Goal: Task Accomplishment & Management: Complete application form

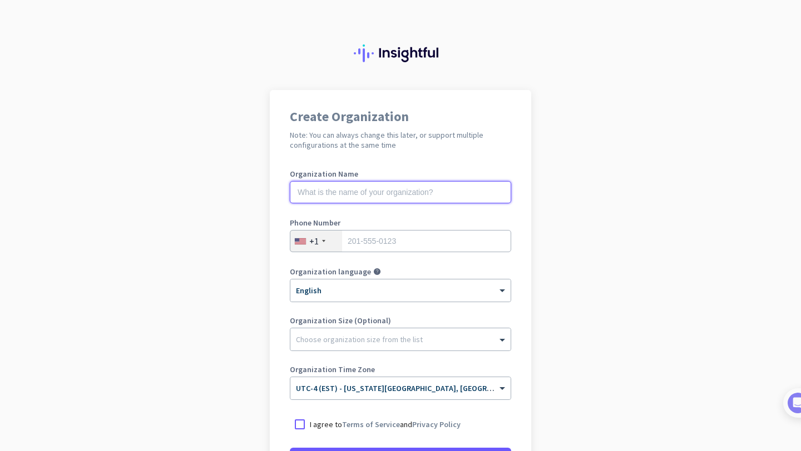
click at [406, 193] on input "text" at bounding box center [400, 192] width 221 height 22
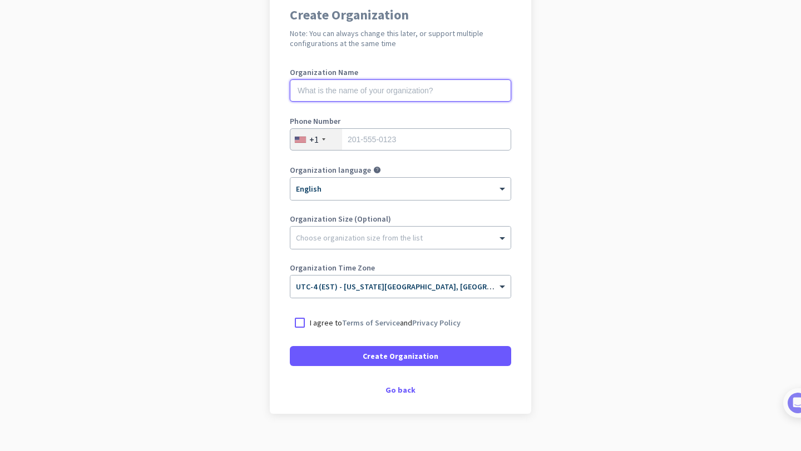
scroll to position [120, 0]
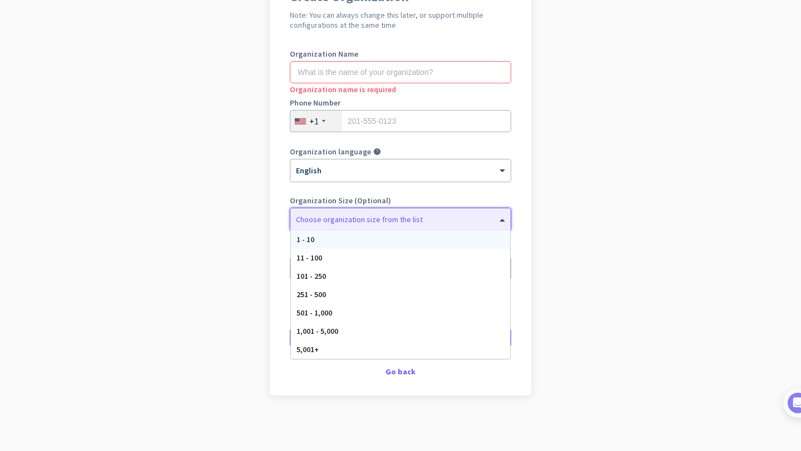
click at [413, 222] on div "Choose organization size from the list" at bounding box center [393, 220] width 206 height 10
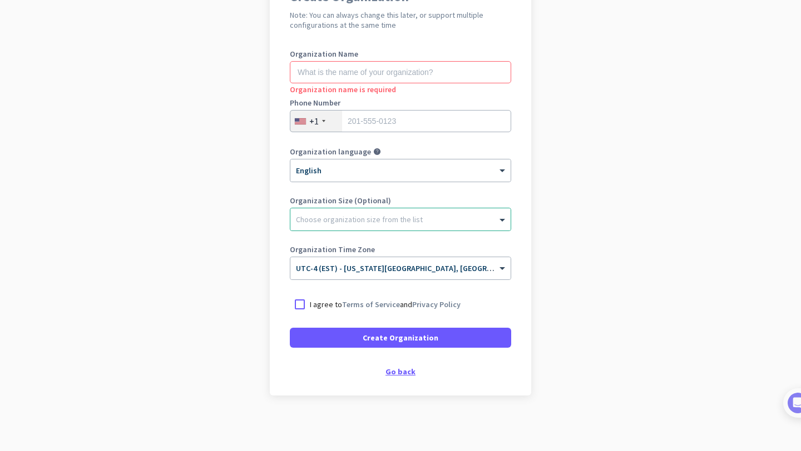
click at [390, 375] on div "Go back" at bounding box center [400, 372] width 221 height 8
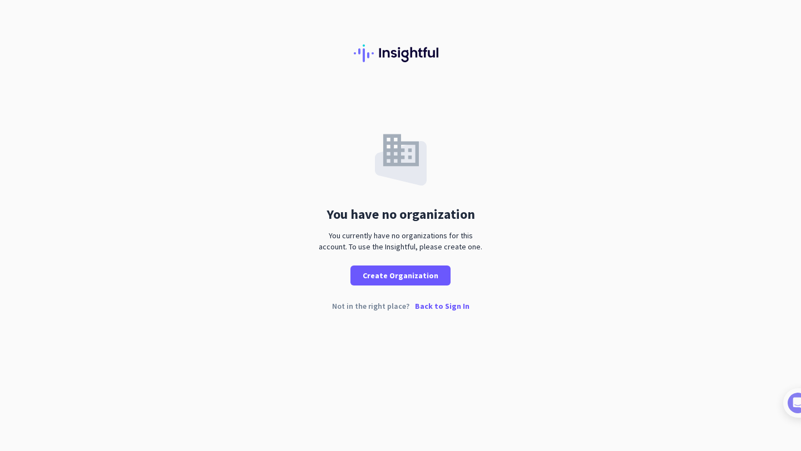
click at [430, 309] on p "Back to Sign In" at bounding box center [442, 306] width 54 height 8
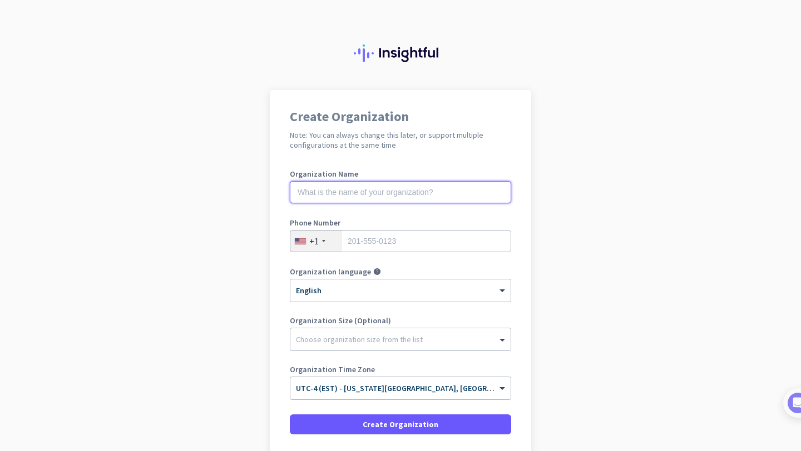
click at [405, 196] on input "text" at bounding box center [400, 192] width 221 height 22
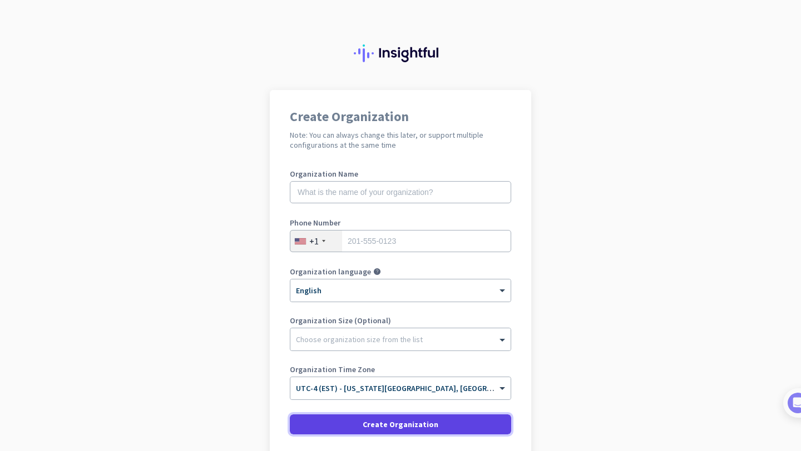
click at [381, 425] on span "Create Organization" at bounding box center [400, 424] width 76 height 11
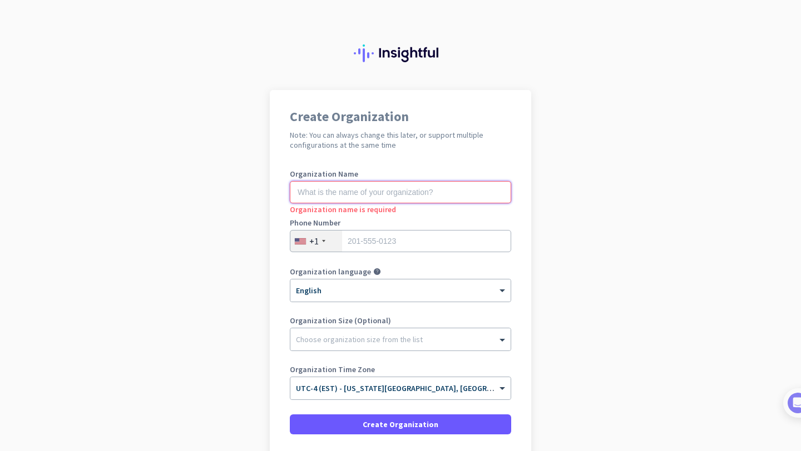
click at [364, 191] on input "text" at bounding box center [400, 192] width 221 height 22
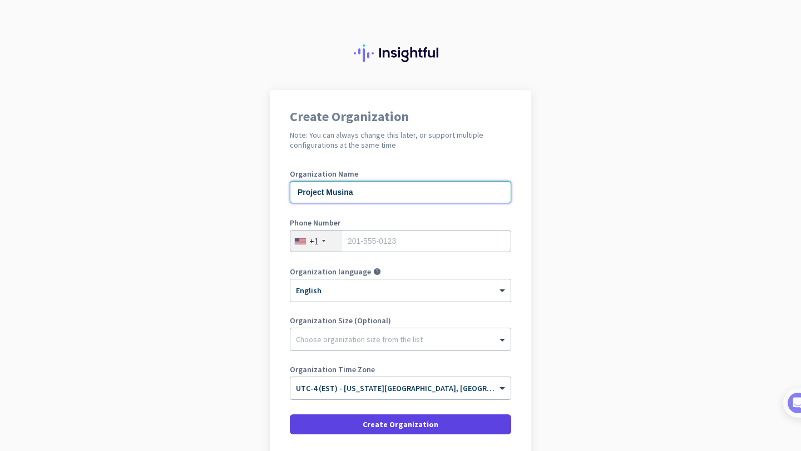
type input "Project Musina"
click at [373, 421] on span "Create Organization" at bounding box center [400, 424] width 76 height 11
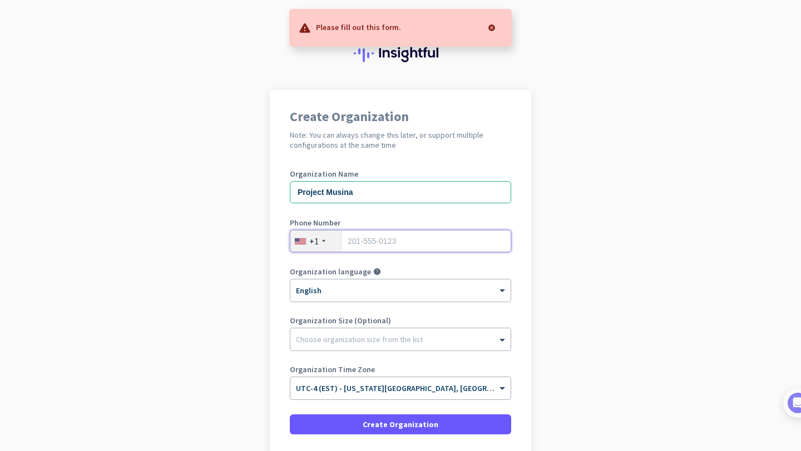
click at [359, 240] on input "tel" at bounding box center [400, 241] width 221 height 22
type input "6466233786"
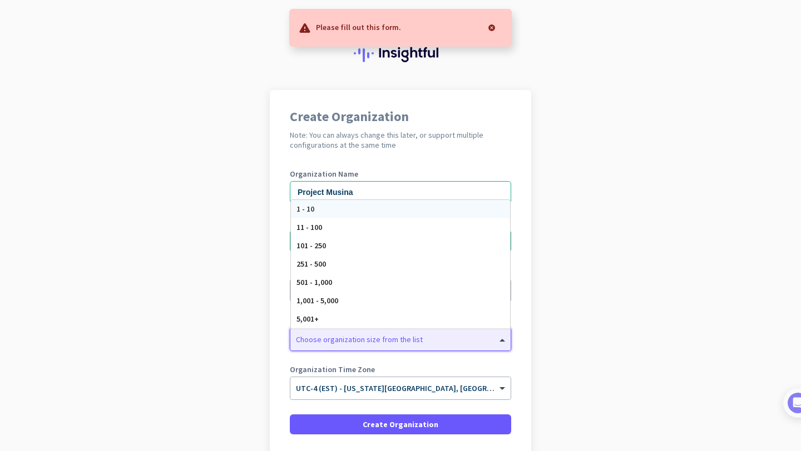
click at [356, 339] on div at bounding box center [400, 336] width 220 height 11
click at [316, 210] on div "1 - 10" at bounding box center [400, 209] width 219 height 18
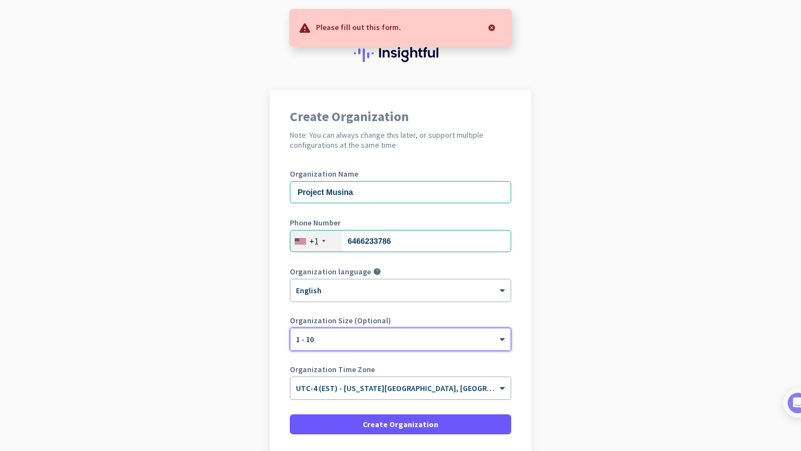
click at [232, 328] on app-onboarding-organization "Create Organization Note: You can always change this later, or support multiple…" at bounding box center [400, 314] width 801 height 448
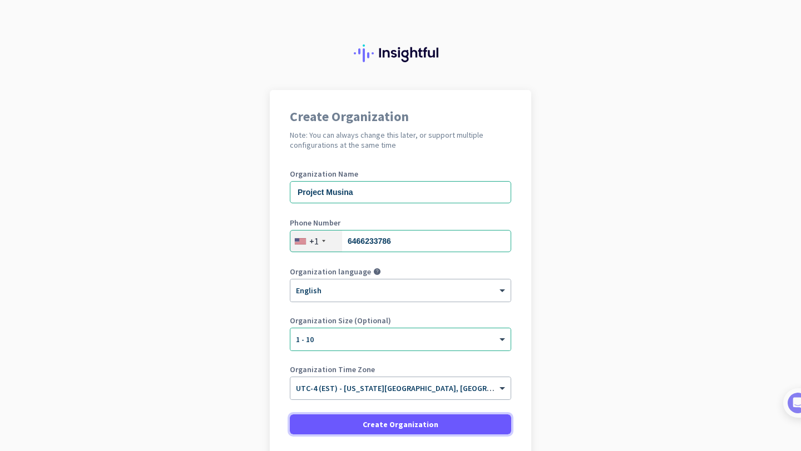
click at [370, 422] on span "Create Organization" at bounding box center [400, 424] width 76 height 11
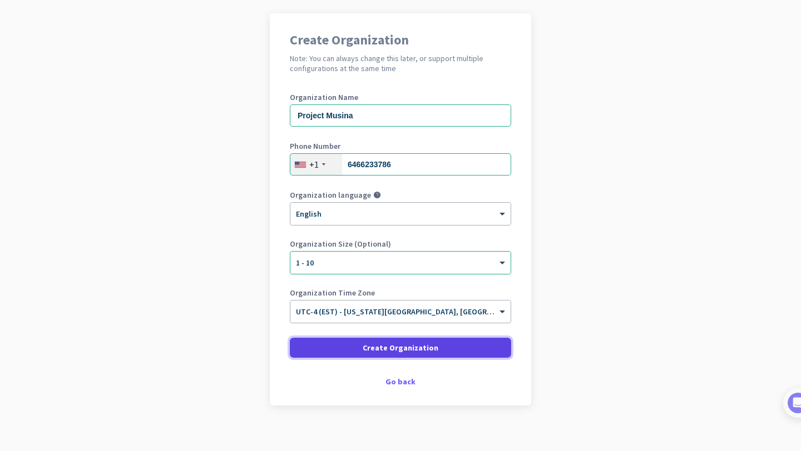
scroll to position [87, 0]
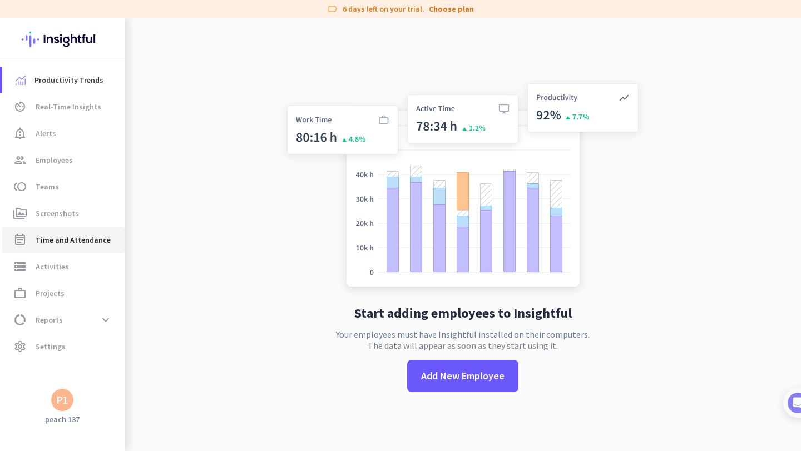
click at [74, 244] on span "Time and Attendance" at bounding box center [73, 240] width 75 height 13
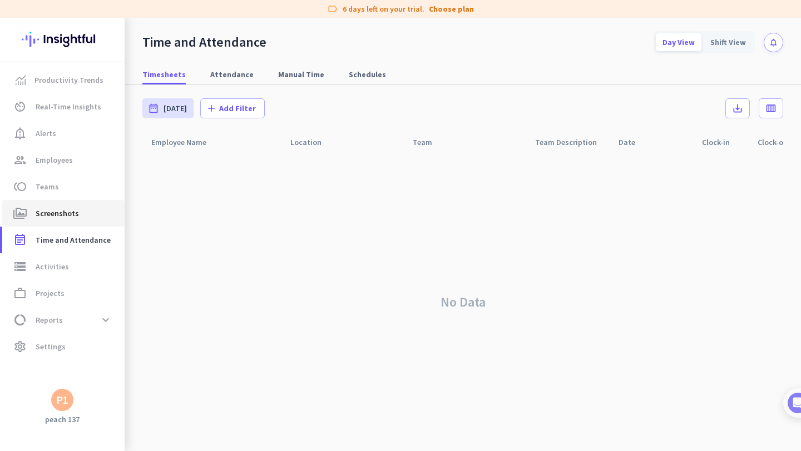
click at [45, 218] on span "Screenshots" at bounding box center [57, 213] width 43 height 13
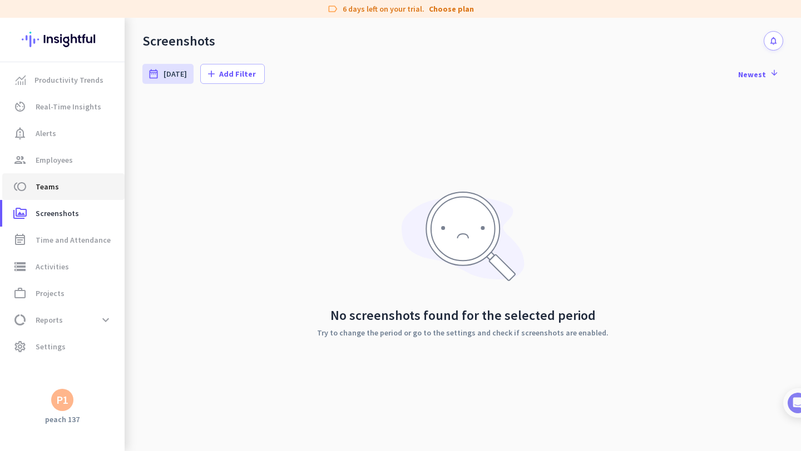
click at [62, 194] on link "toll Teams" at bounding box center [63, 186] width 122 height 27
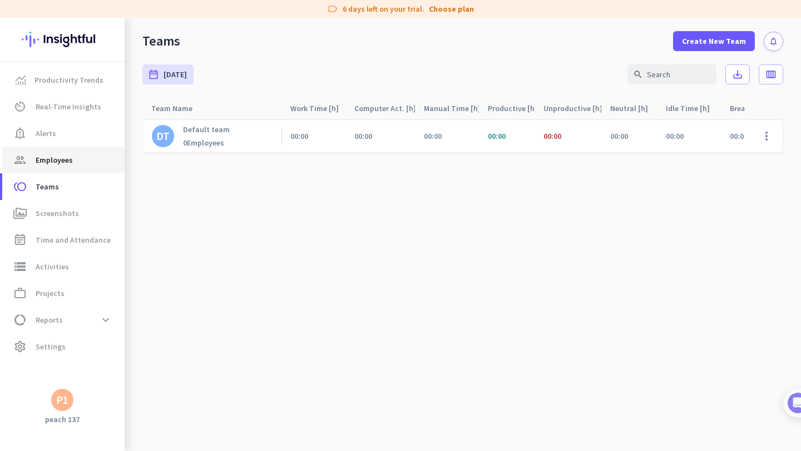
click at [66, 162] on span "Employees" at bounding box center [54, 159] width 37 height 13
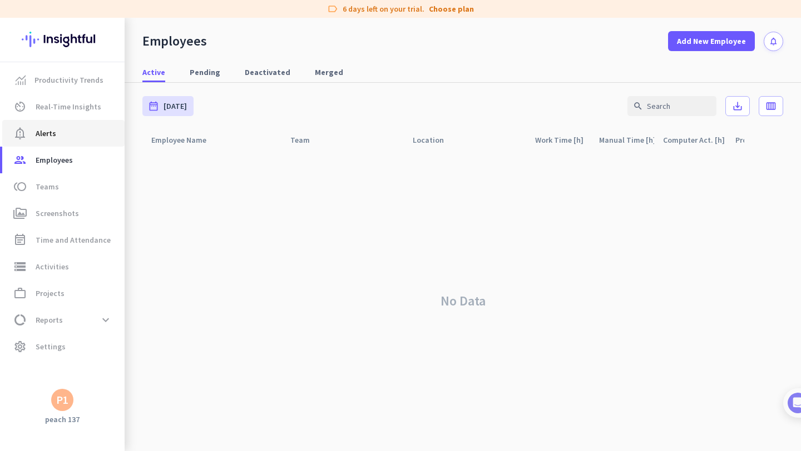
click at [61, 132] on span "notification_important Alerts" at bounding box center [63, 133] width 105 height 13
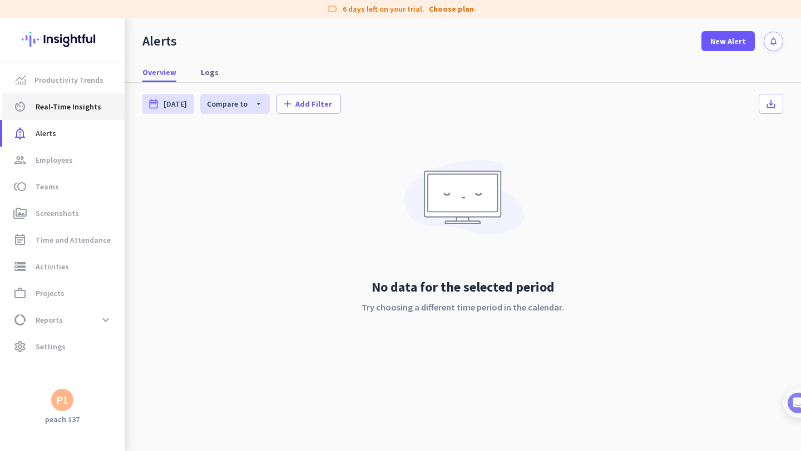
click at [68, 109] on span "Real-Time Insights" at bounding box center [69, 106] width 66 height 13
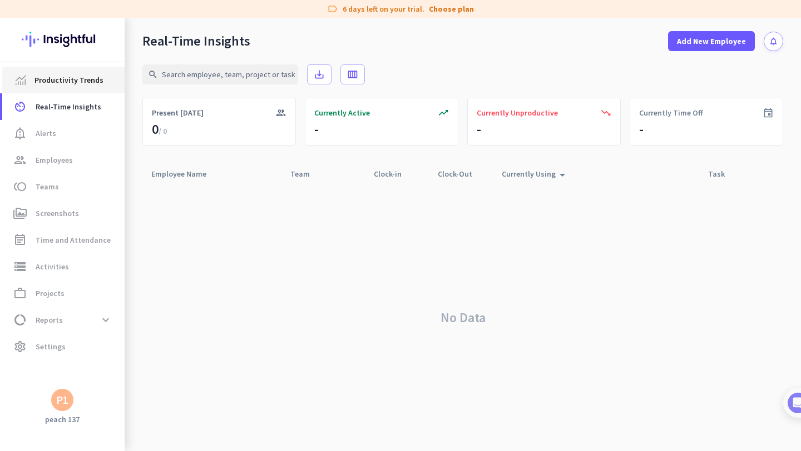
click at [76, 80] on span "Productivity Trends" at bounding box center [68, 79] width 69 height 13
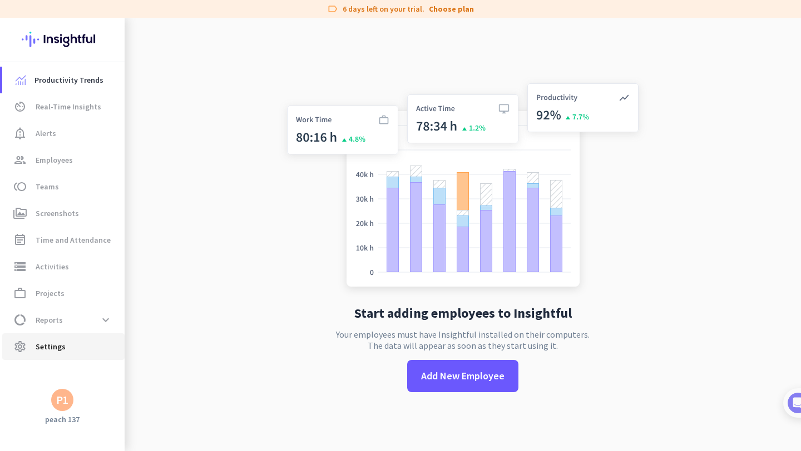
click at [63, 352] on span "settings Settings" at bounding box center [63, 346] width 105 height 13
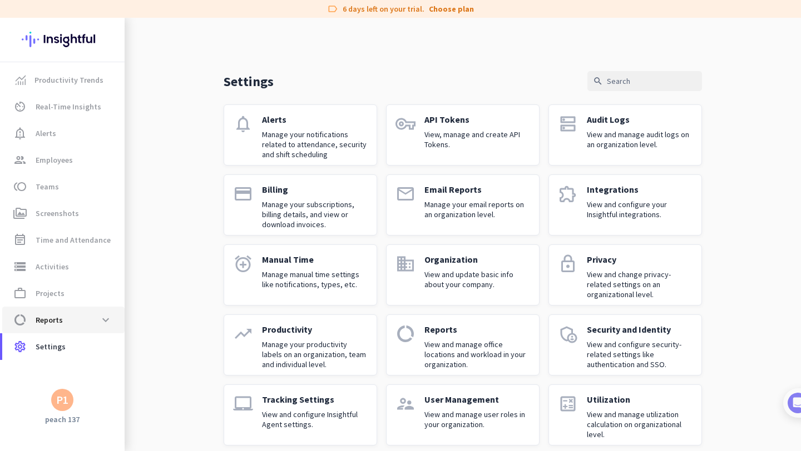
click at [76, 322] on span "data_usage Reports expand_more" at bounding box center [63, 320] width 105 height 20
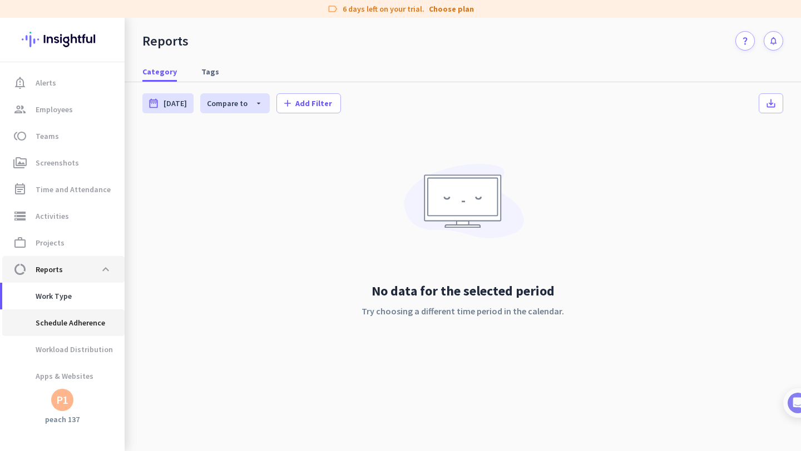
scroll to position [78, 0]
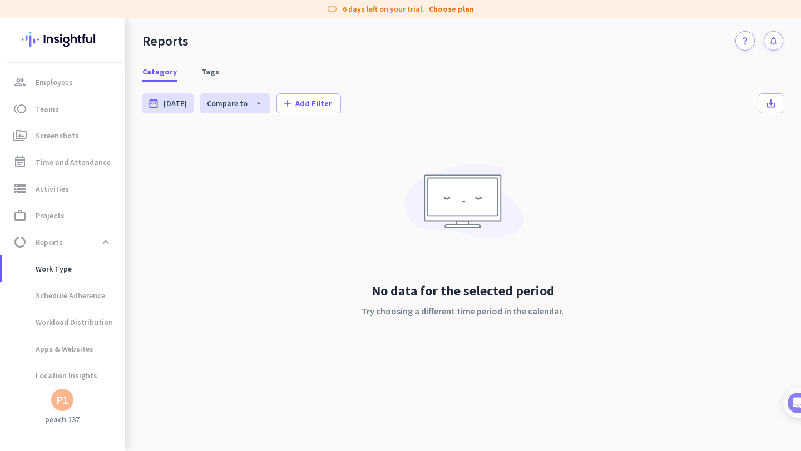
click at [186, 277] on div "No data for the selected period Try choosing a different time period in the cal…" at bounding box center [462, 251] width 640 height 246
